Goal: Task Accomplishment & Management: Manage account settings

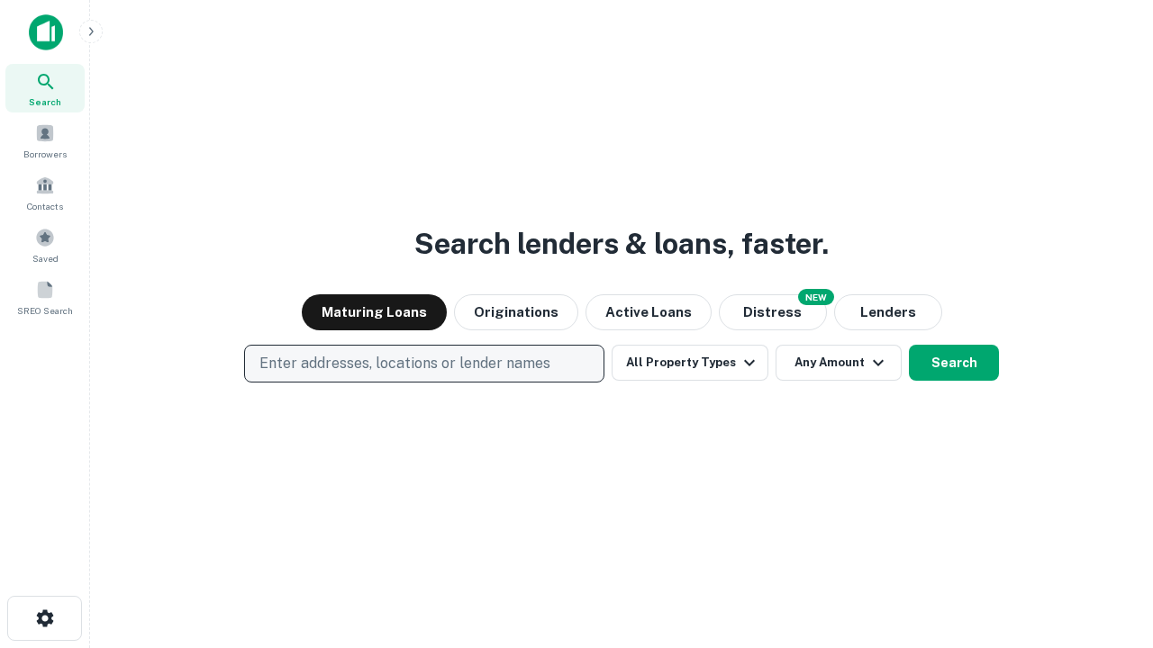
click at [423, 364] on p "Enter addresses, locations or lender names" at bounding box center [404, 364] width 291 height 22
type input "**********"
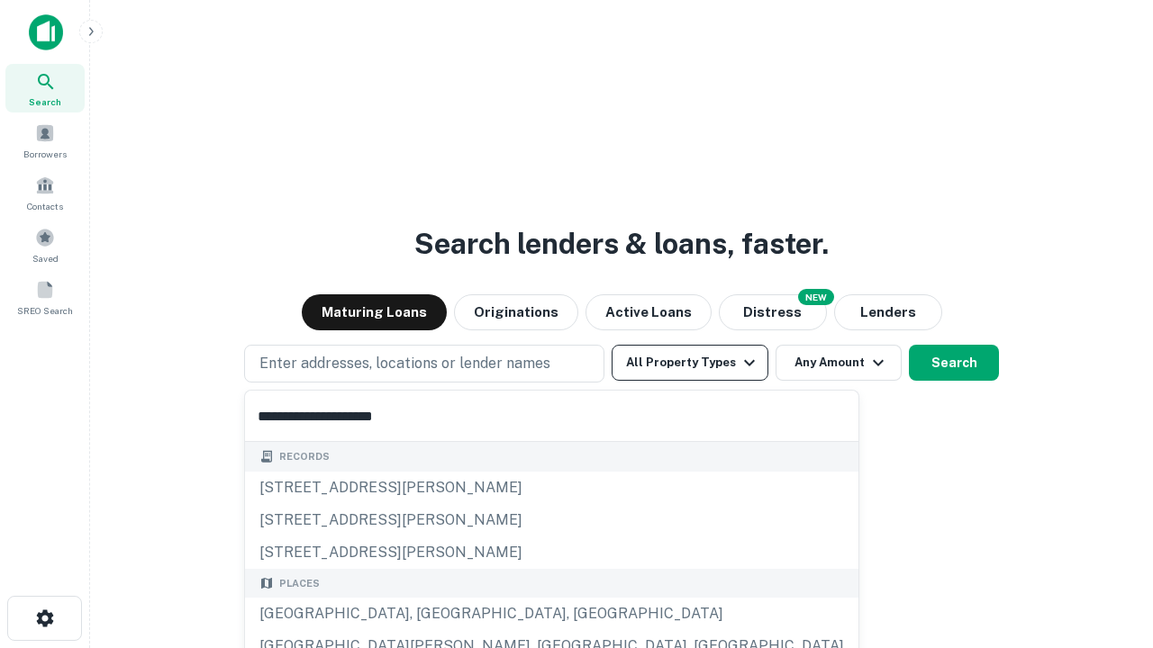
click at [431, 614] on div "[GEOGRAPHIC_DATA], [GEOGRAPHIC_DATA], [GEOGRAPHIC_DATA]" at bounding box center [551, 614] width 613 height 32
click at [690, 363] on button "All Property Types" at bounding box center [690, 363] width 157 height 36
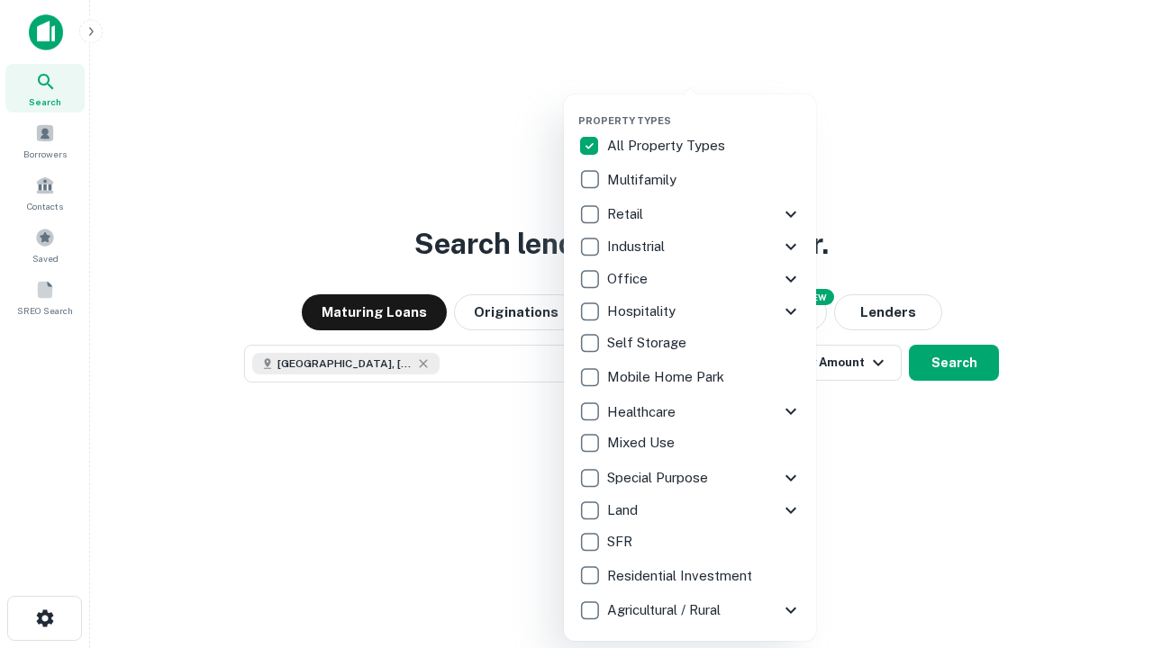
click at [704, 109] on button "button" at bounding box center [704, 109] width 252 height 1
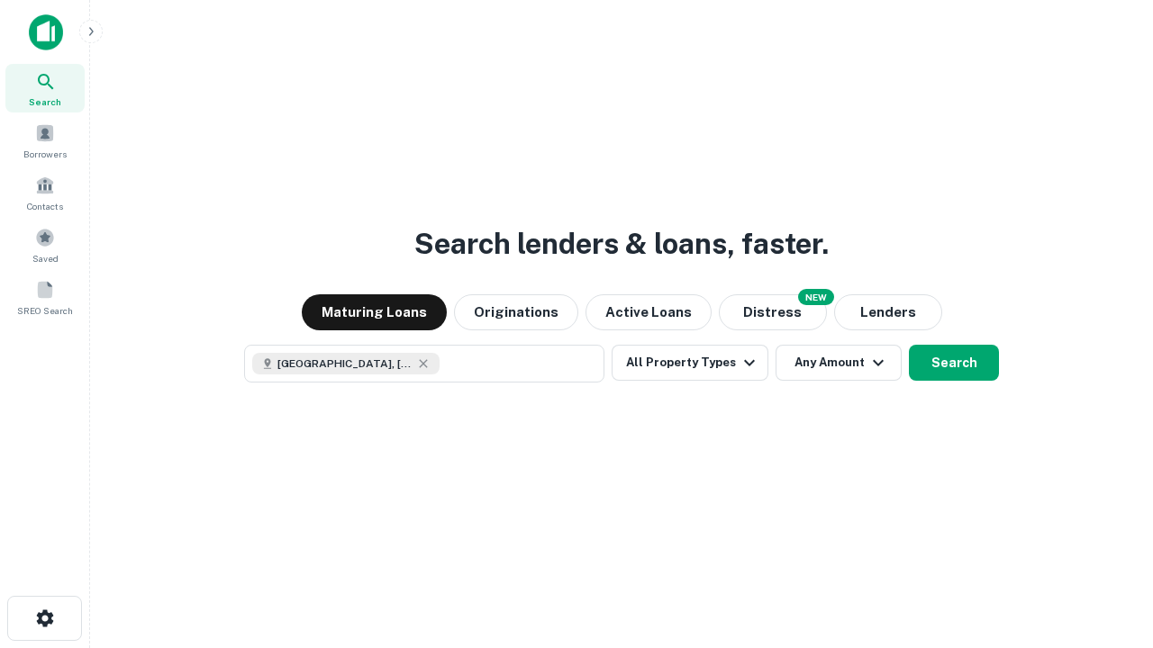
scroll to position [29, 0]
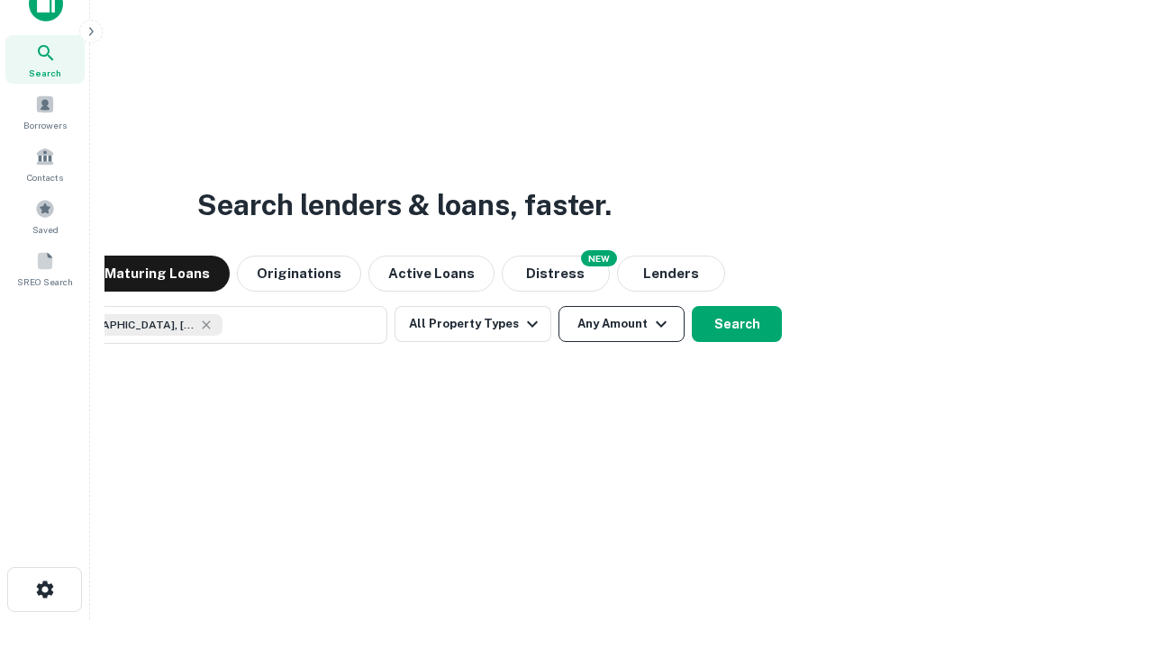
click at [558, 306] on button "Any Amount" at bounding box center [621, 324] width 126 height 36
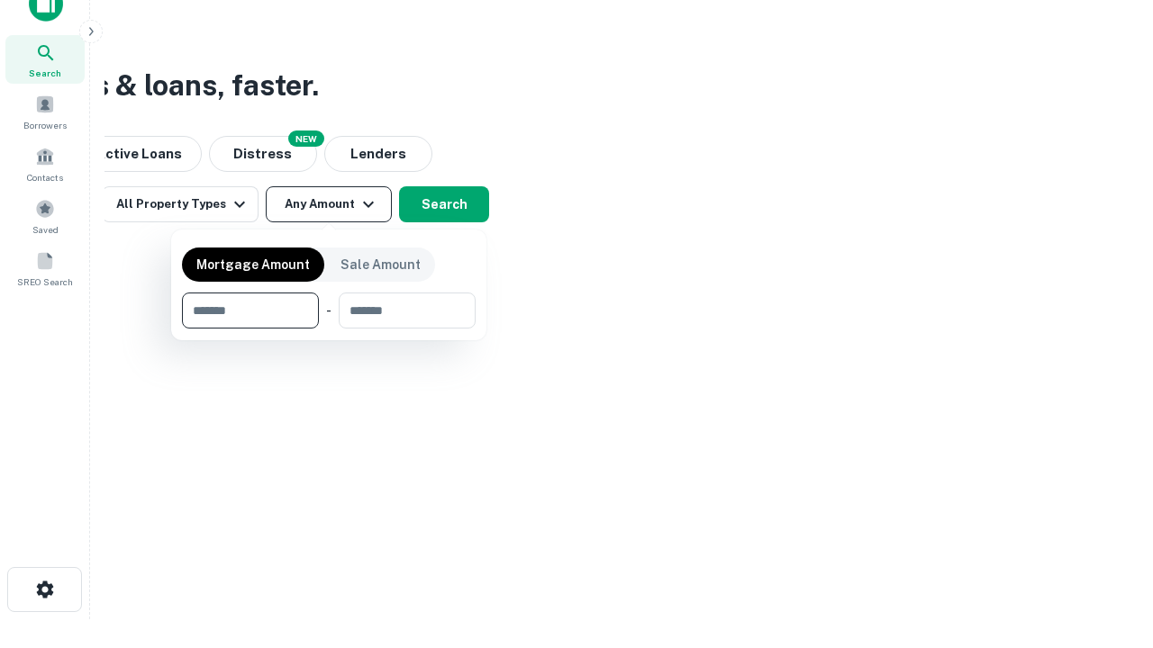
type input "*******"
click at [329, 329] on button "button" at bounding box center [329, 329] width 294 height 1
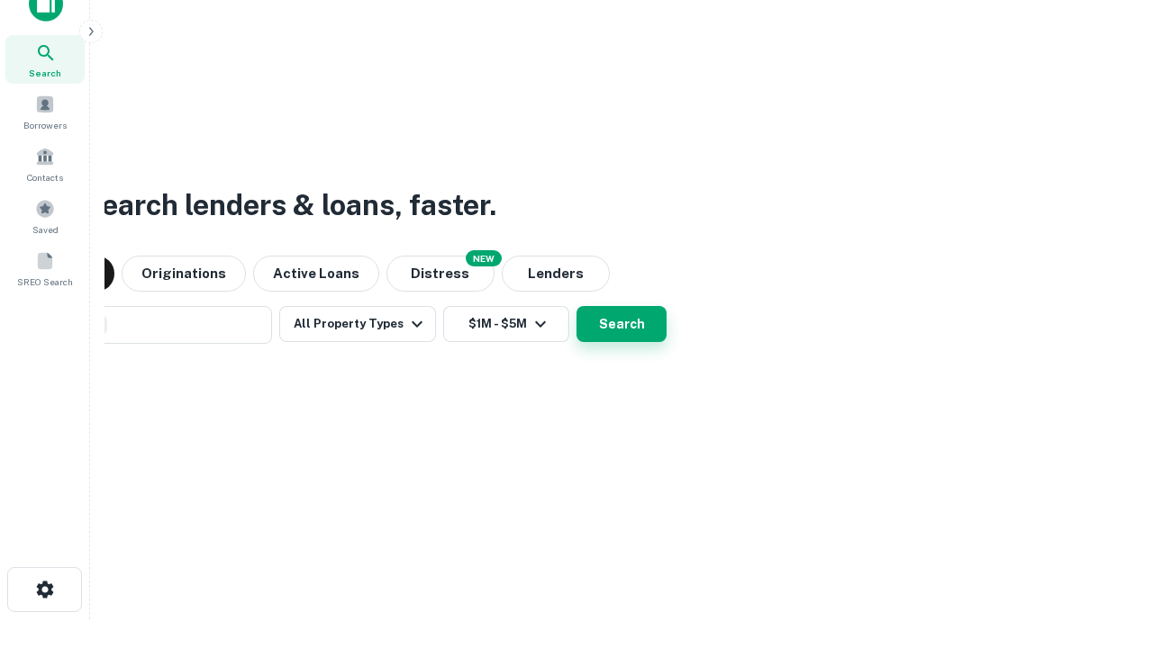
click at [576, 306] on button "Search" at bounding box center [621, 324] width 90 height 36
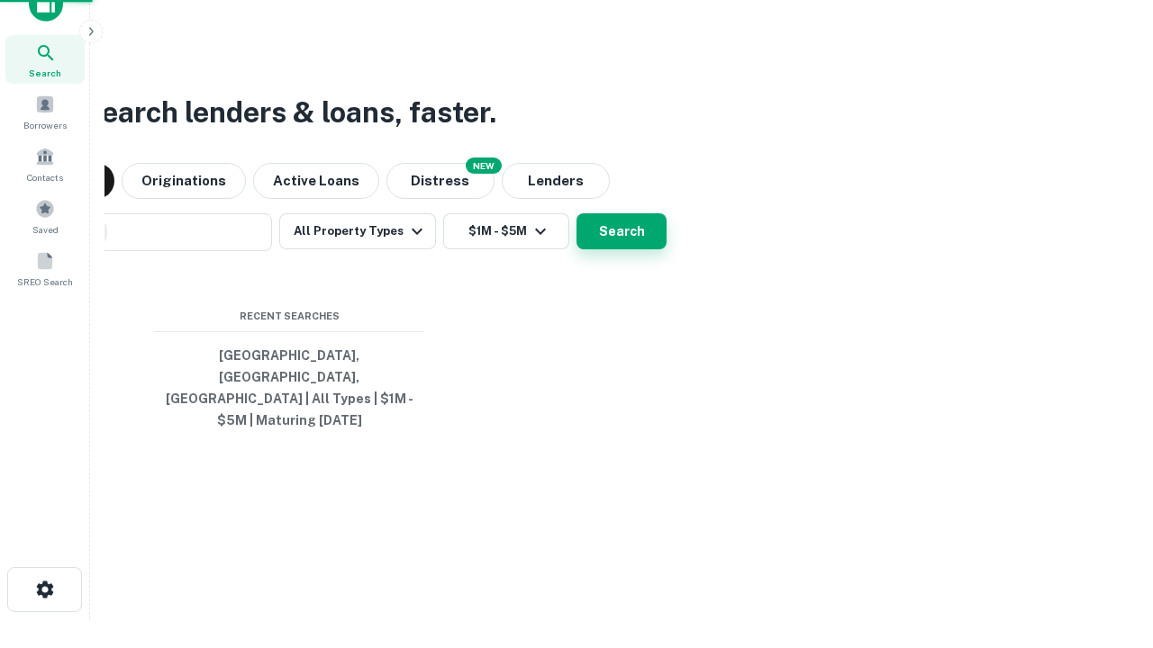
scroll to position [59, 510]
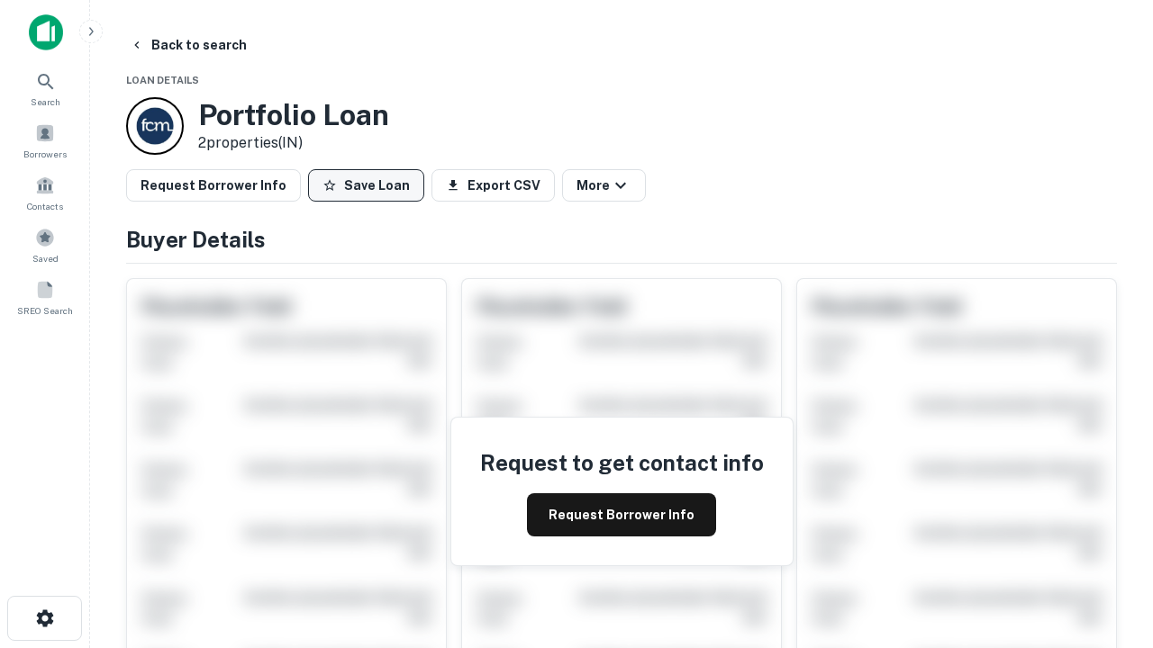
click at [366, 186] on button "Save Loan" at bounding box center [366, 185] width 116 height 32
click at [370, 186] on button "Save Loan" at bounding box center [366, 185] width 116 height 32
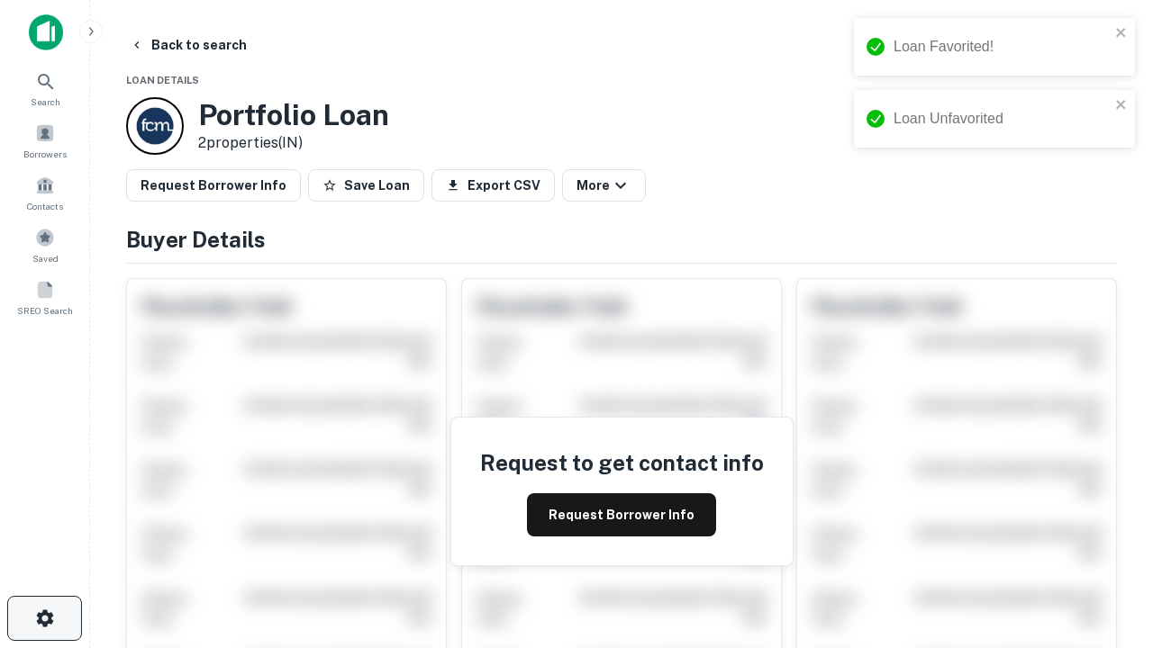
click at [44, 619] on icon "button" at bounding box center [45, 619] width 22 height 22
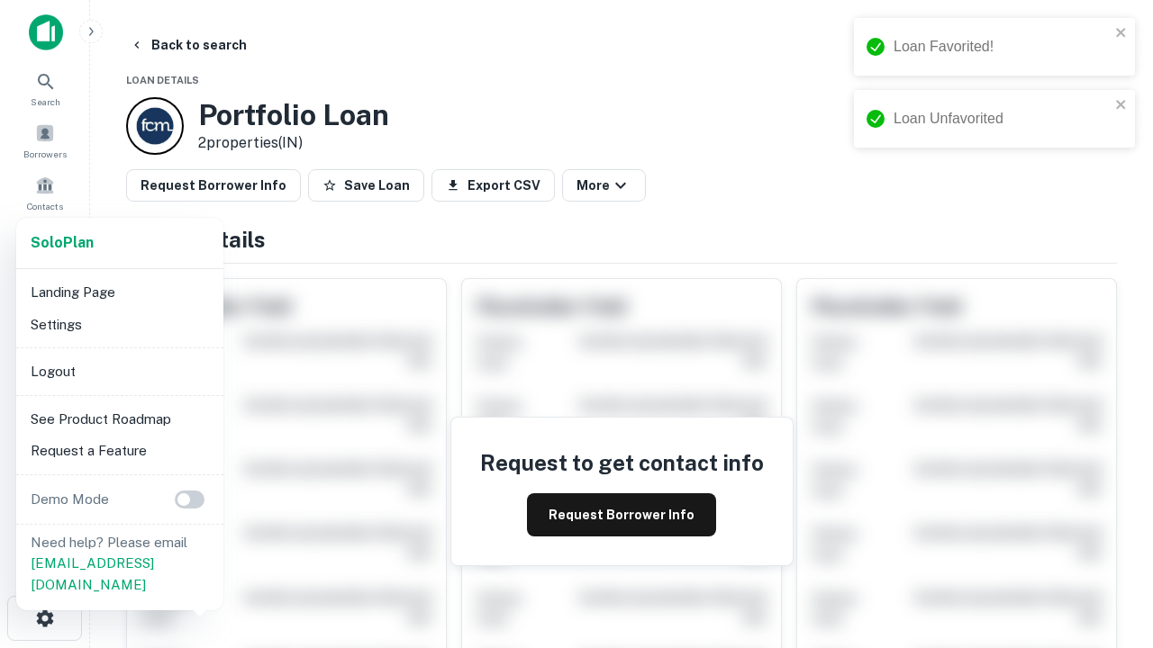
click at [119, 371] on li "Logout" at bounding box center [119, 372] width 193 height 32
